Goal: Information Seeking & Learning: Learn about a topic

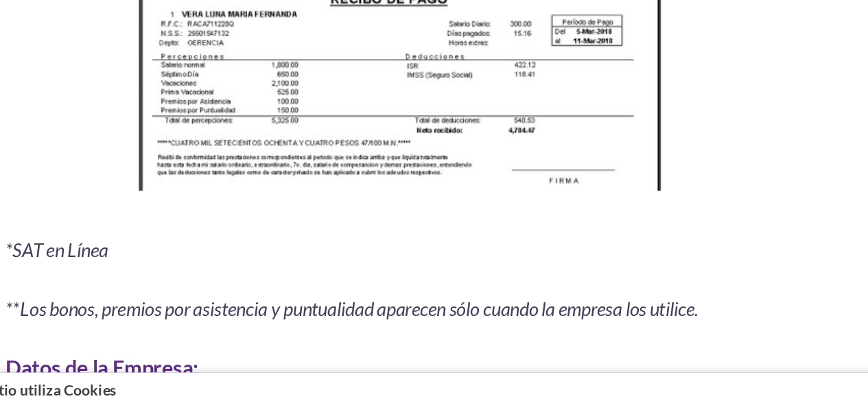
scroll to position [1853, 0]
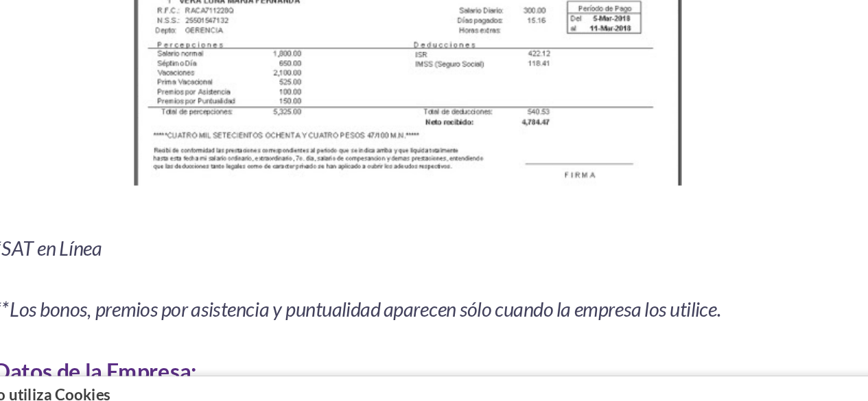
click at [301, 167] on img at bounding box center [434, 121] width 352 height 191
click at [350, 170] on img at bounding box center [434, 121] width 352 height 191
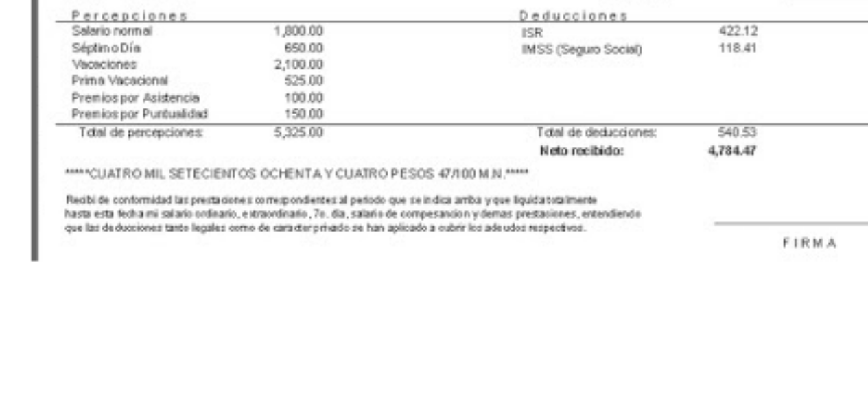
scroll to position [1827, 0]
